Goal: Transaction & Acquisition: Purchase product/service

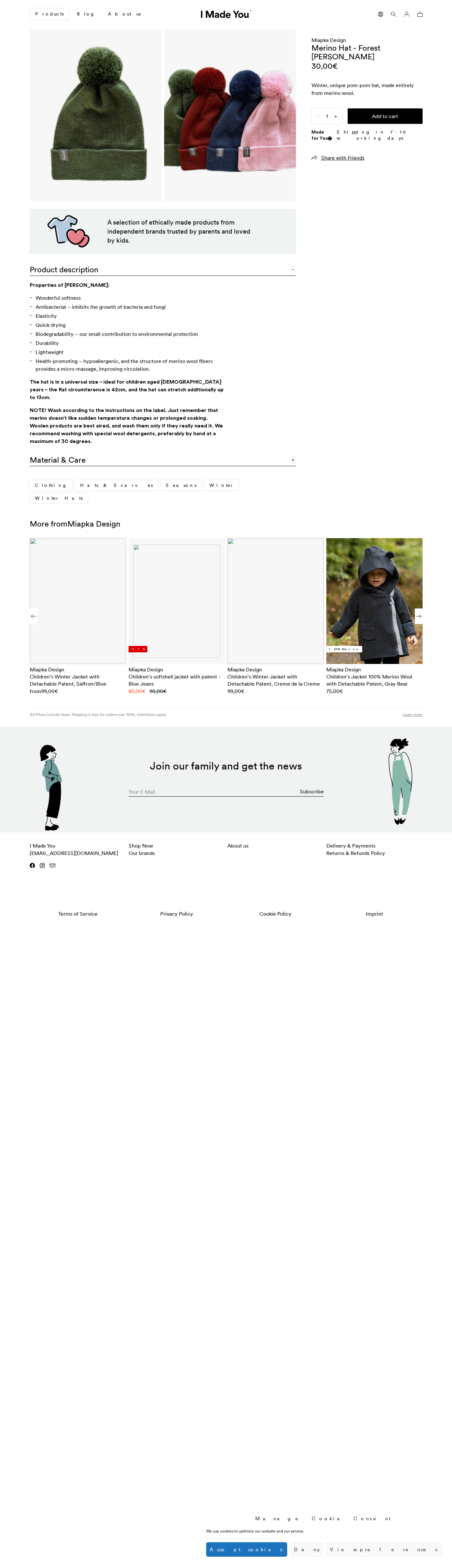
scroll to position [0, 395]
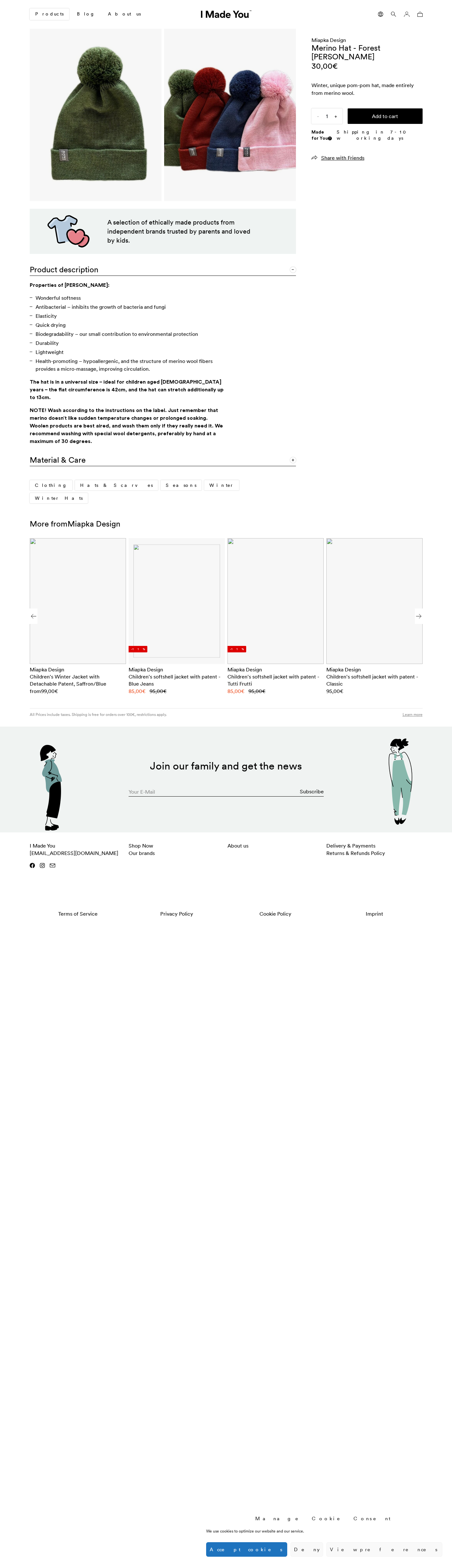
scroll to position [0, 395]
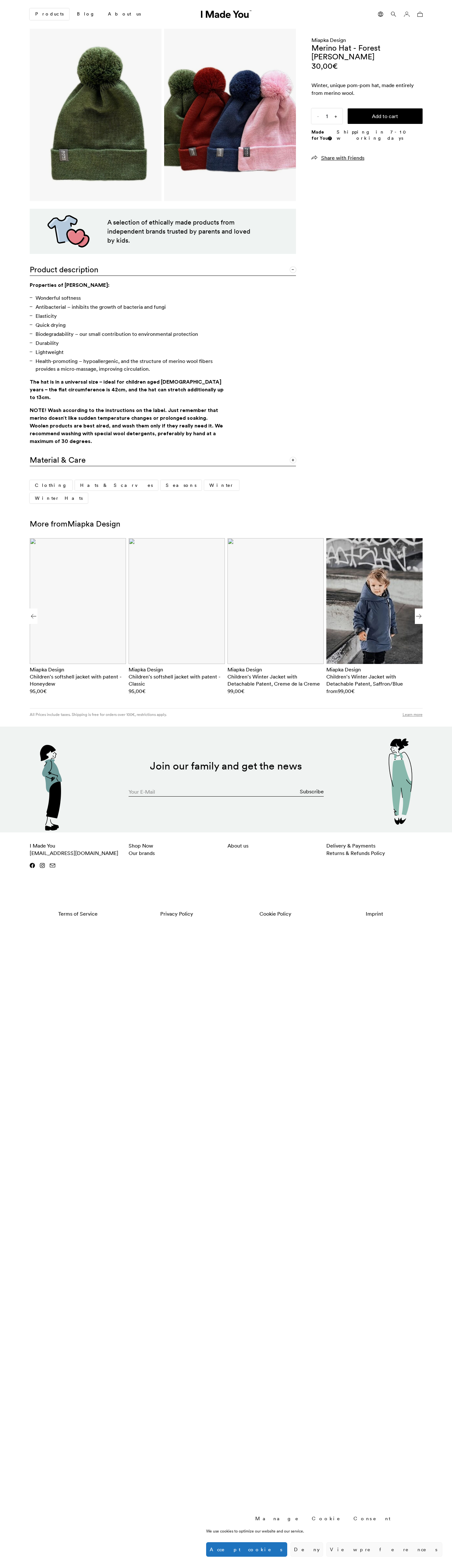
scroll to position [0, 395]
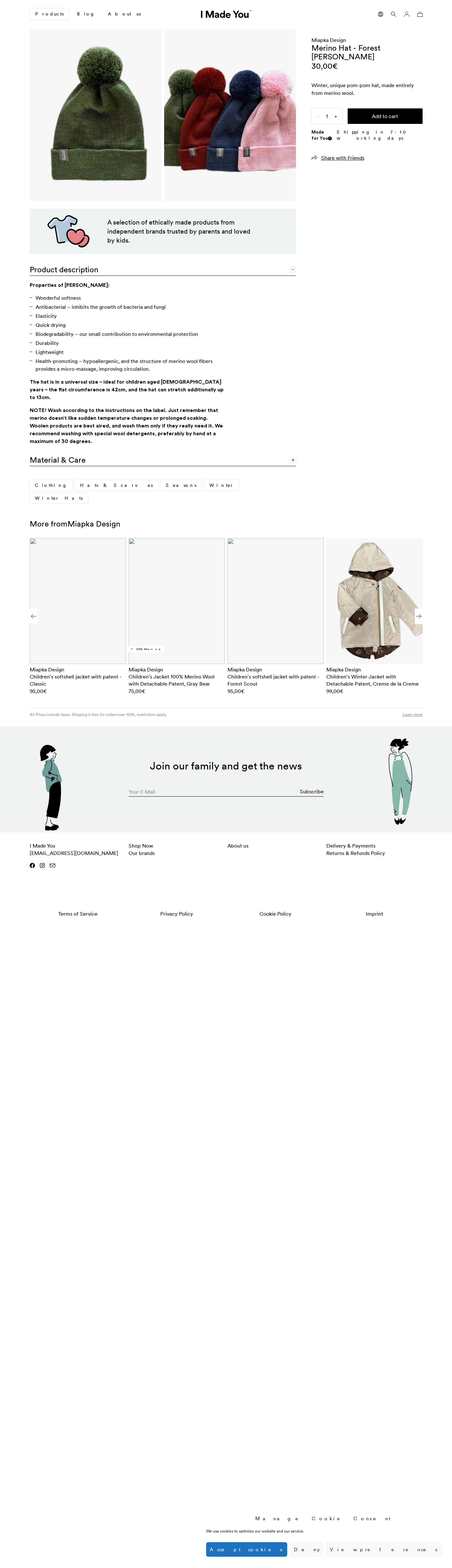
scroll to position [0, 395]
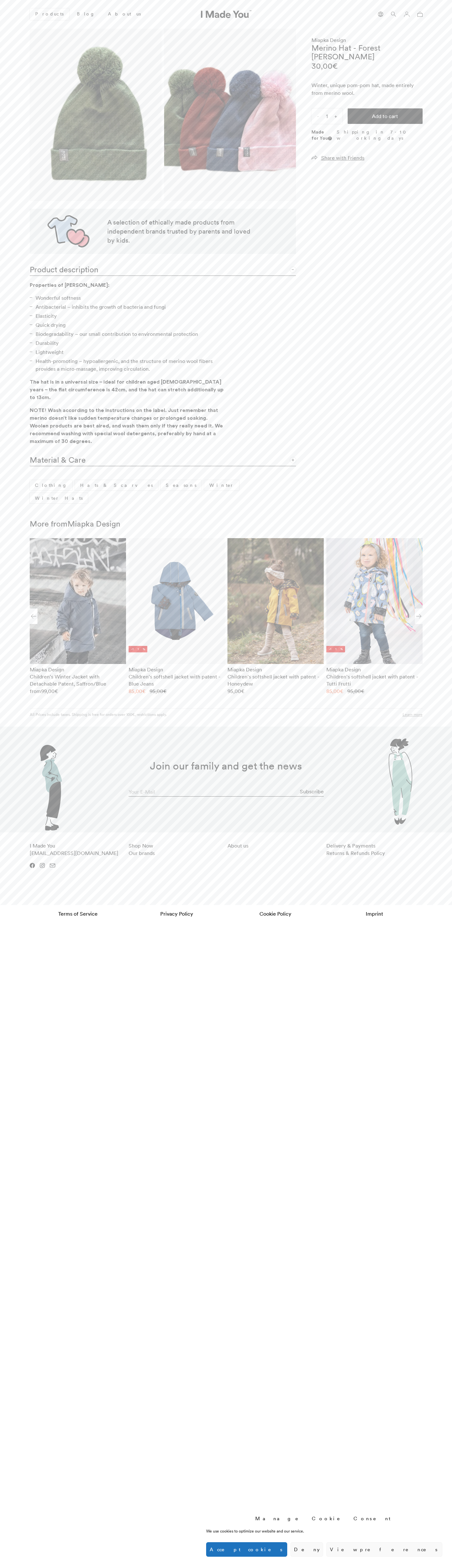
click at [287, 1550] on button "Accept cookies" at bounding box center [246, 1550] width 81 height 15
click at [385, 108] on button "Add to cart" at bounding box center [384, 116] width 75 height 15
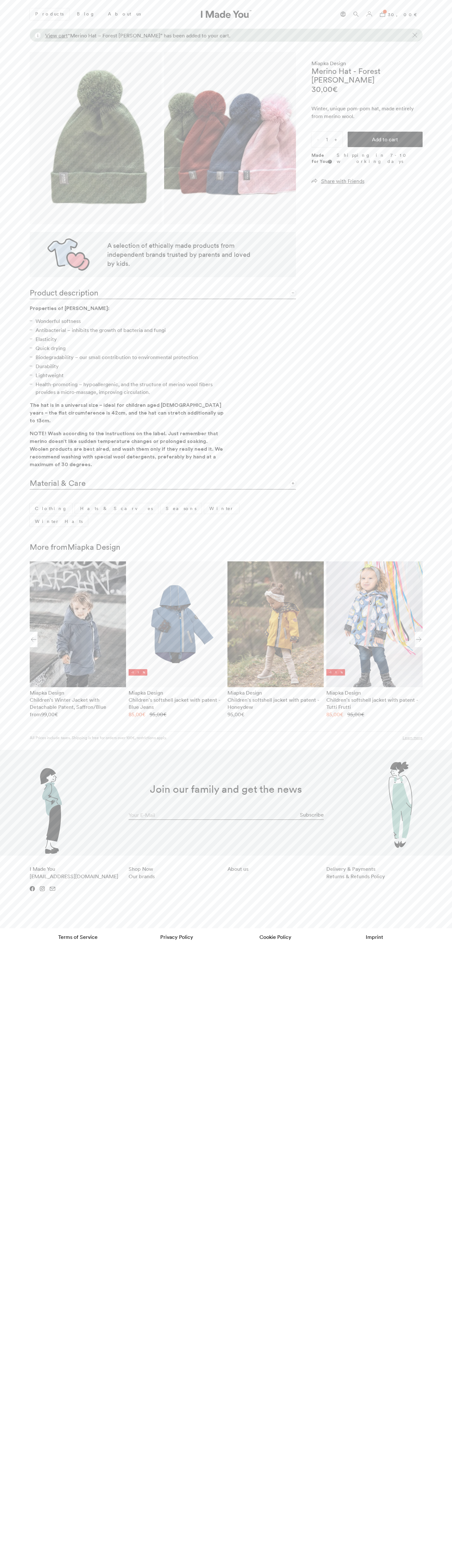
click at [385, 14] on icon at bounding box center [382, 14] width 5 height 5
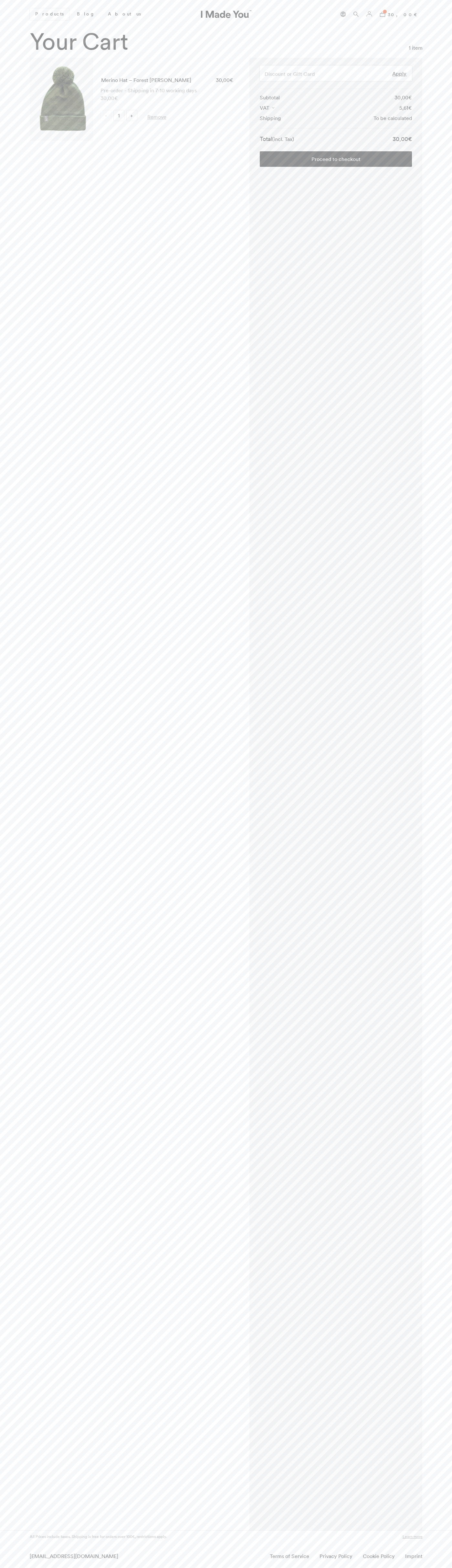
click at [336, 159] on link "Proceed to checkout" at bounding box center [336, 159] width 152 height 15
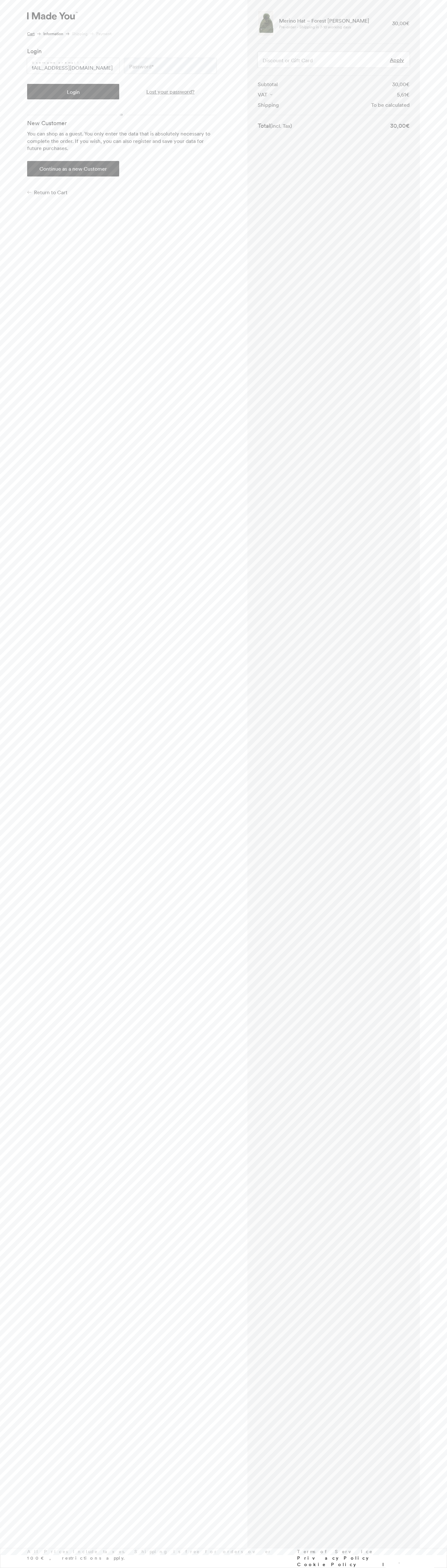
scroll to position [0, 10]
type input "johnsmith005@storebotmail.joonix.net"
type button "Login"
click at [73, 169] on button "Continue as a new Customer" at bounding box center [73, 168] width 92 height 15
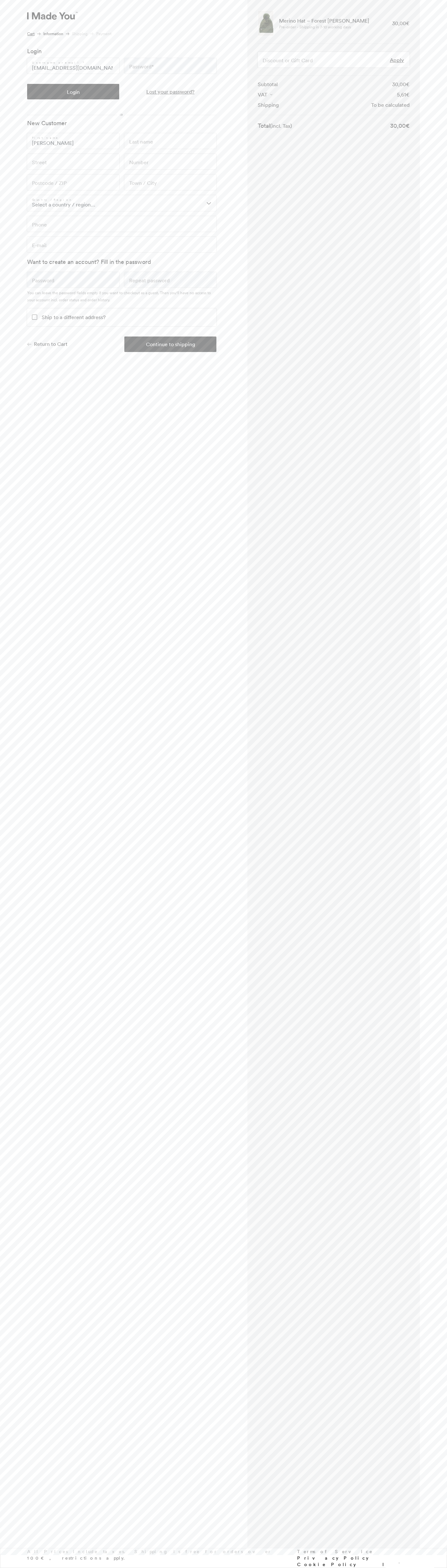
type input "John"
type input "Smith"
type input "4021 Vernon Avenue"
type input "First floor"
type input "55416"
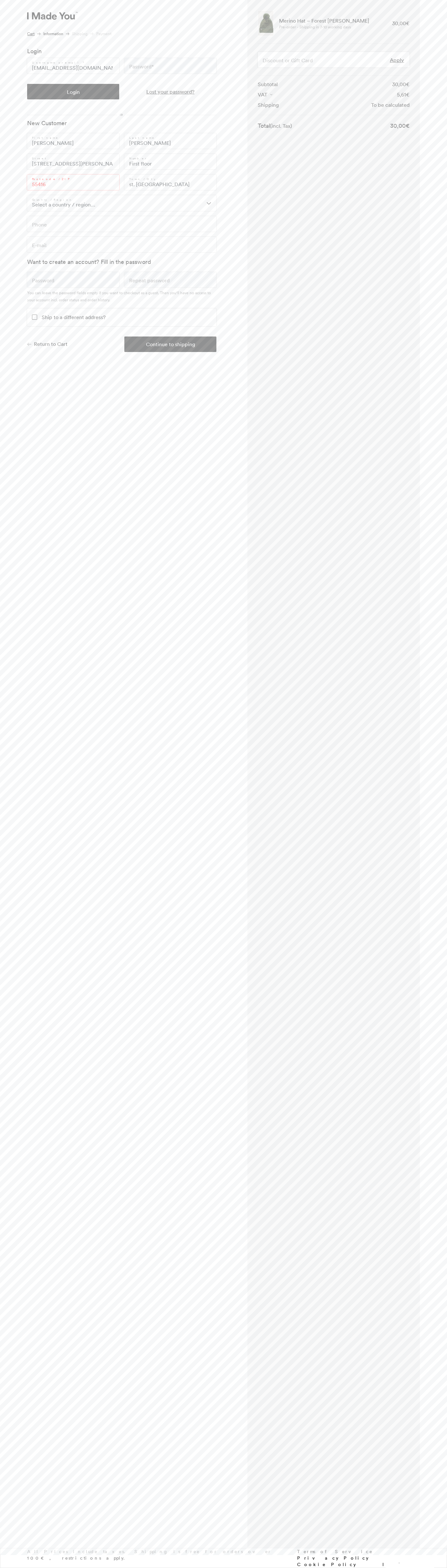
type input "st. louis park"
type input "6502530000"
type input "johnsmith005@storebotmail.joonix.net"
click at [171, 345] on button "Continue to shipping" at bounding box center [170, 344] width 92 height 15
type input "John"
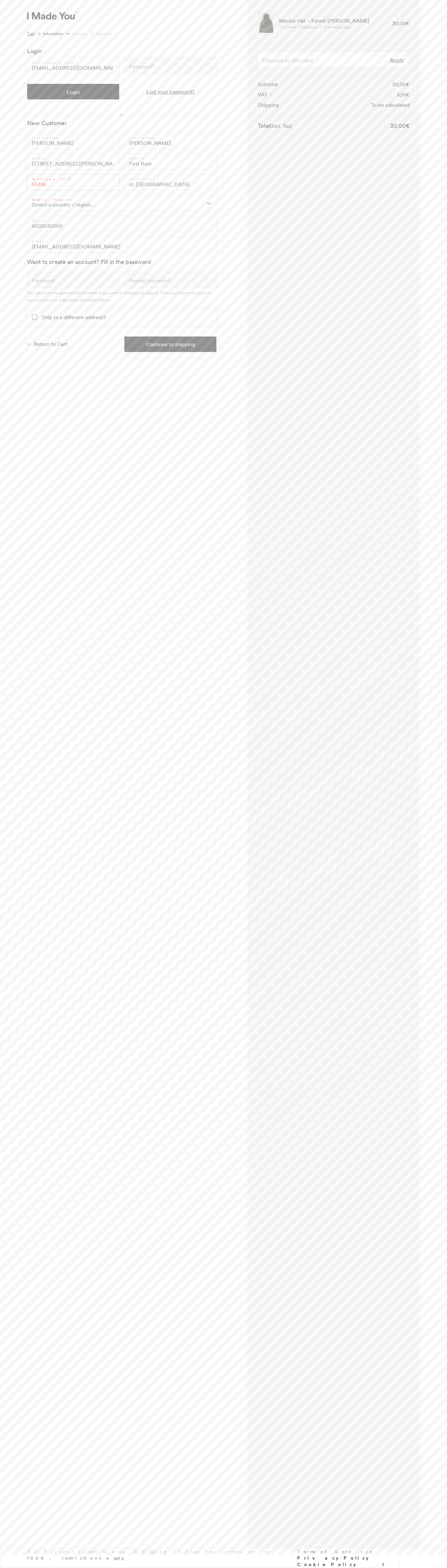
type input "Smith"
type input "4021 Vernon Avenue"
type input "First floor"
click at [104, 34] on link "Payment" at bounding box center [104, 34] width 15 height 6
click at [171, 345] on button "Continue to shipping" at bounding box center [170, 344] width 92 height 15
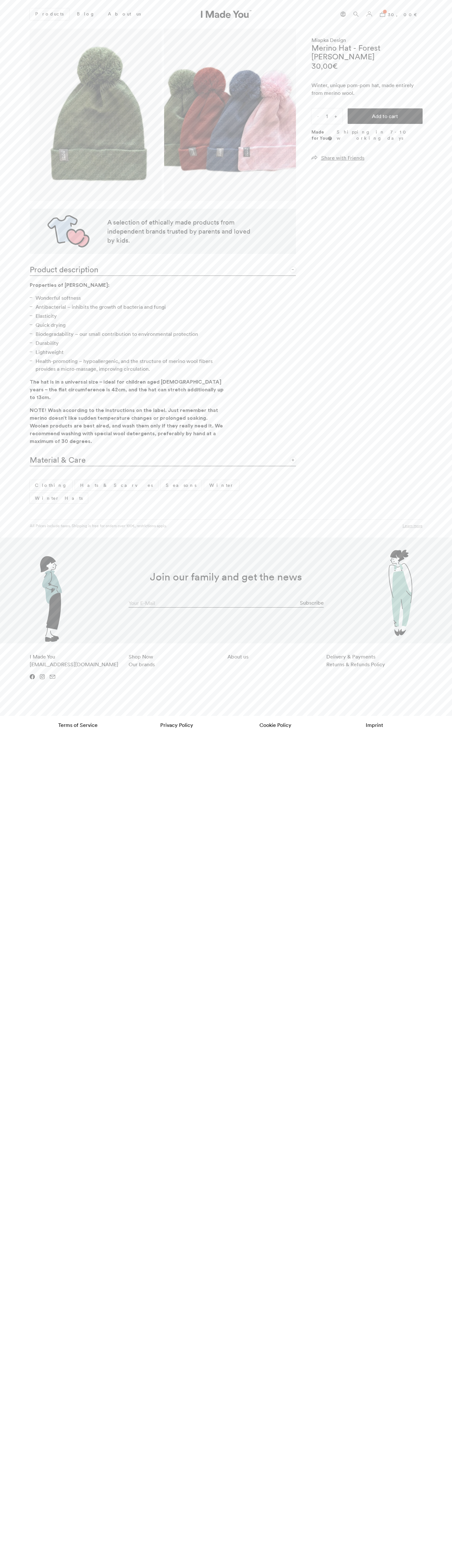
click at [409, 14] on bdi "30,00 €" at bounding box center [404, 15] width 35 height 6
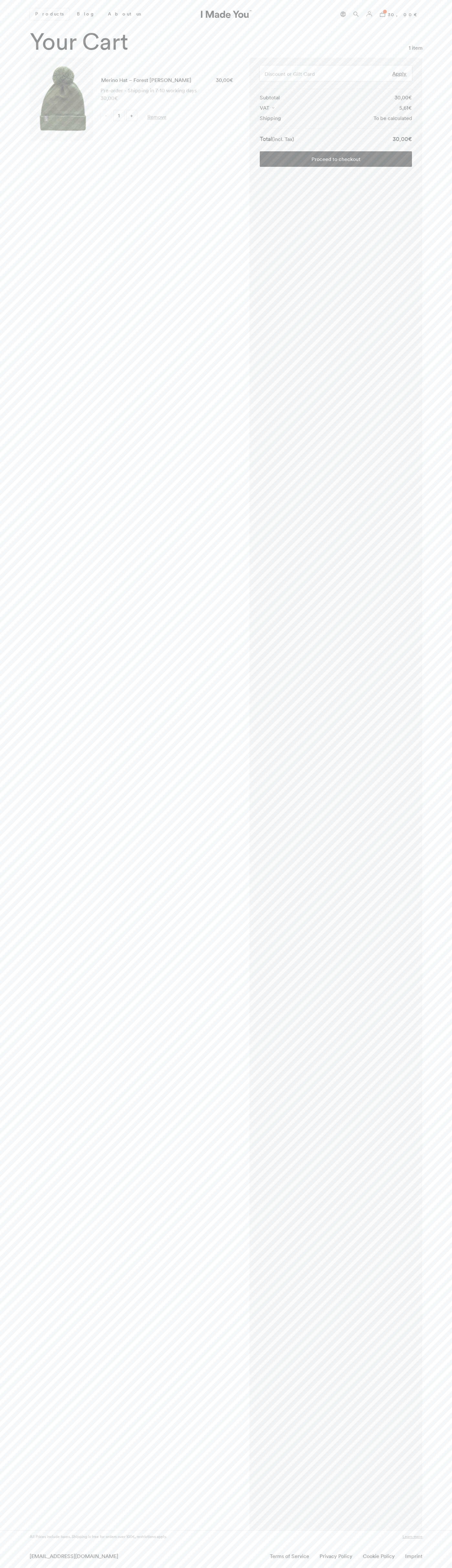
click at [157, 117] on link "Remove" at bounding box center [157, 117] width 19 height 7
